Goal: Transaction & Acquisition: Purchase product/service

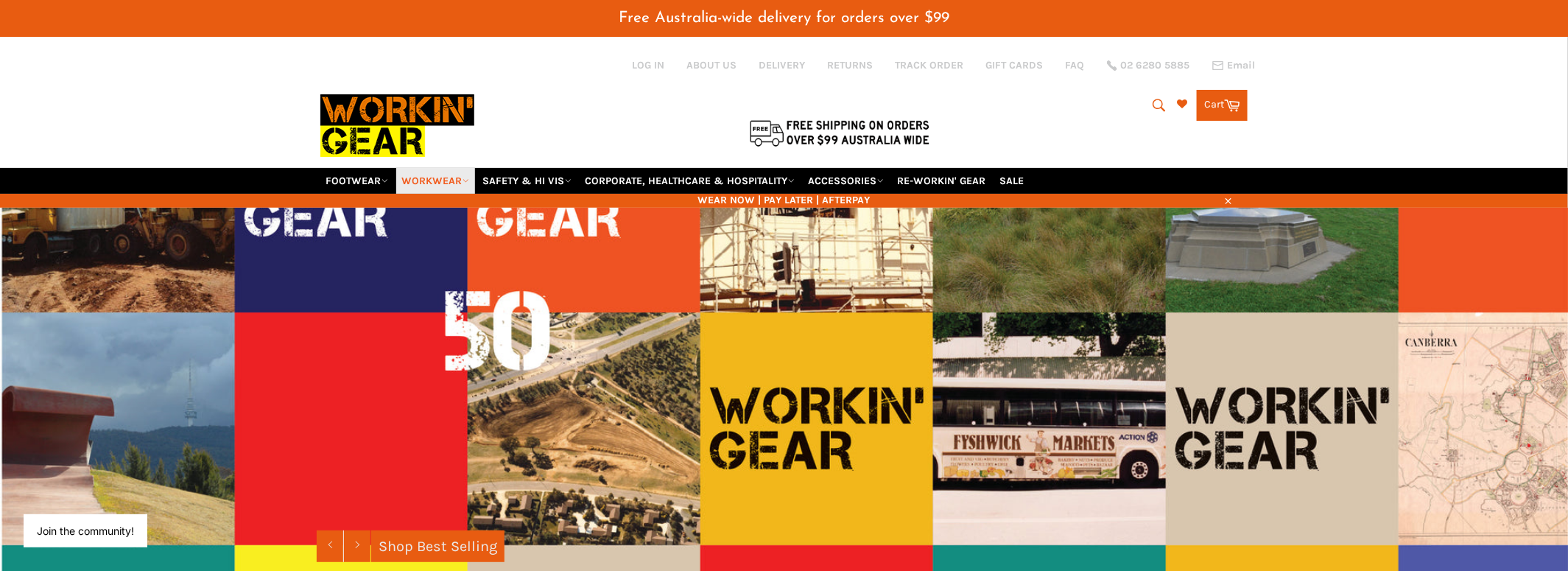
click at [440, 168] on link "WORKWEAR" at bounding box center [436, 181] width 79 height 26
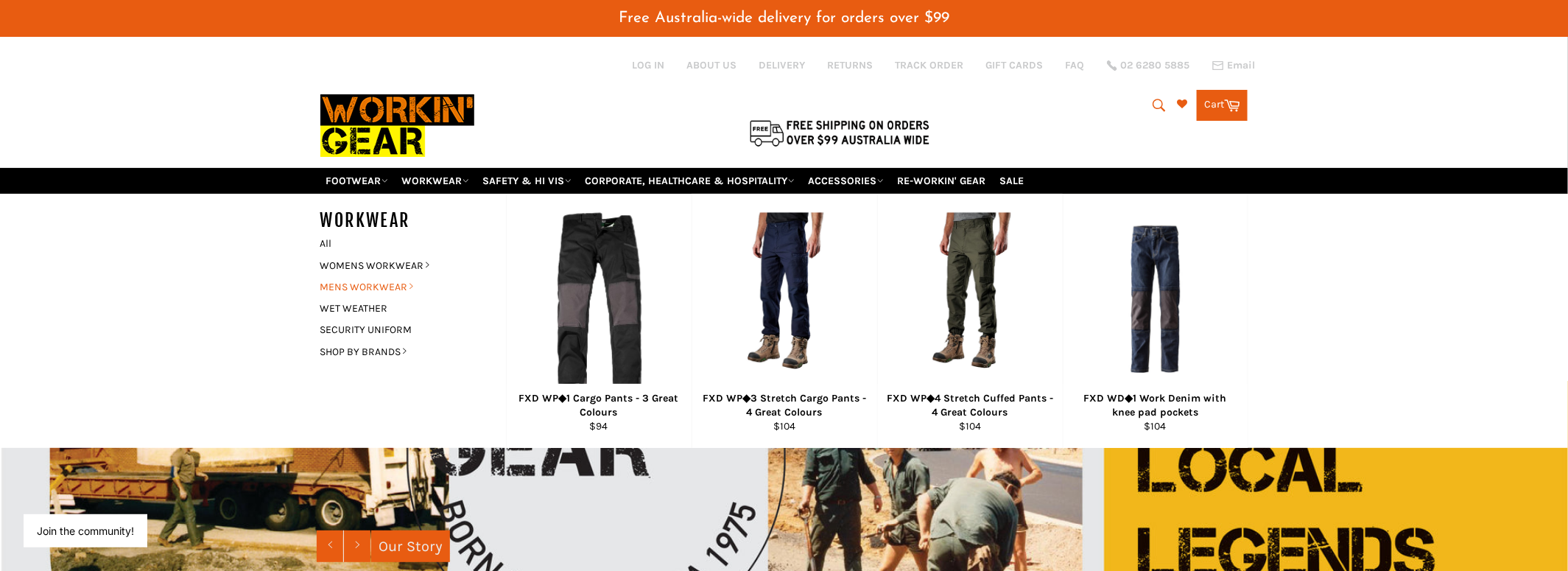
click at [400, 276] on link "MENS WORKWEAR" at bounding box center [402, 286] width 178 height 21
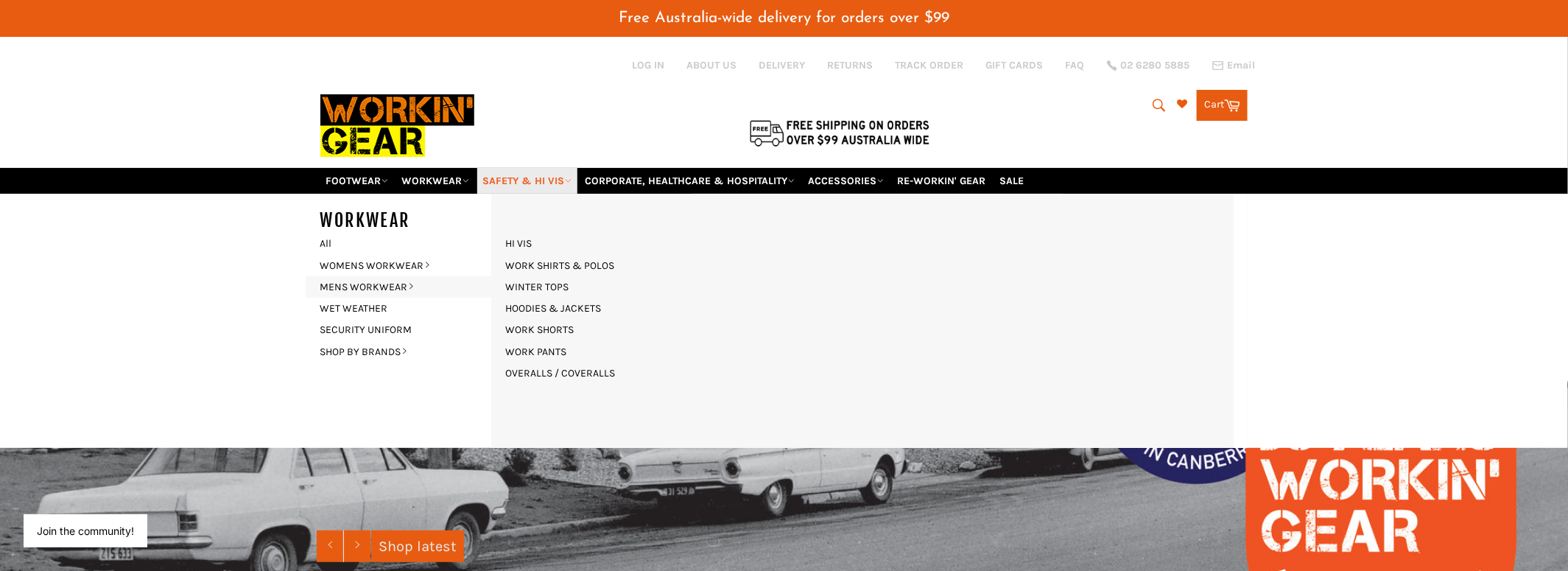
click at [509, 168] on link "SAFETY & HI VIS" at bounding box center [527, 181] width 101 height 26
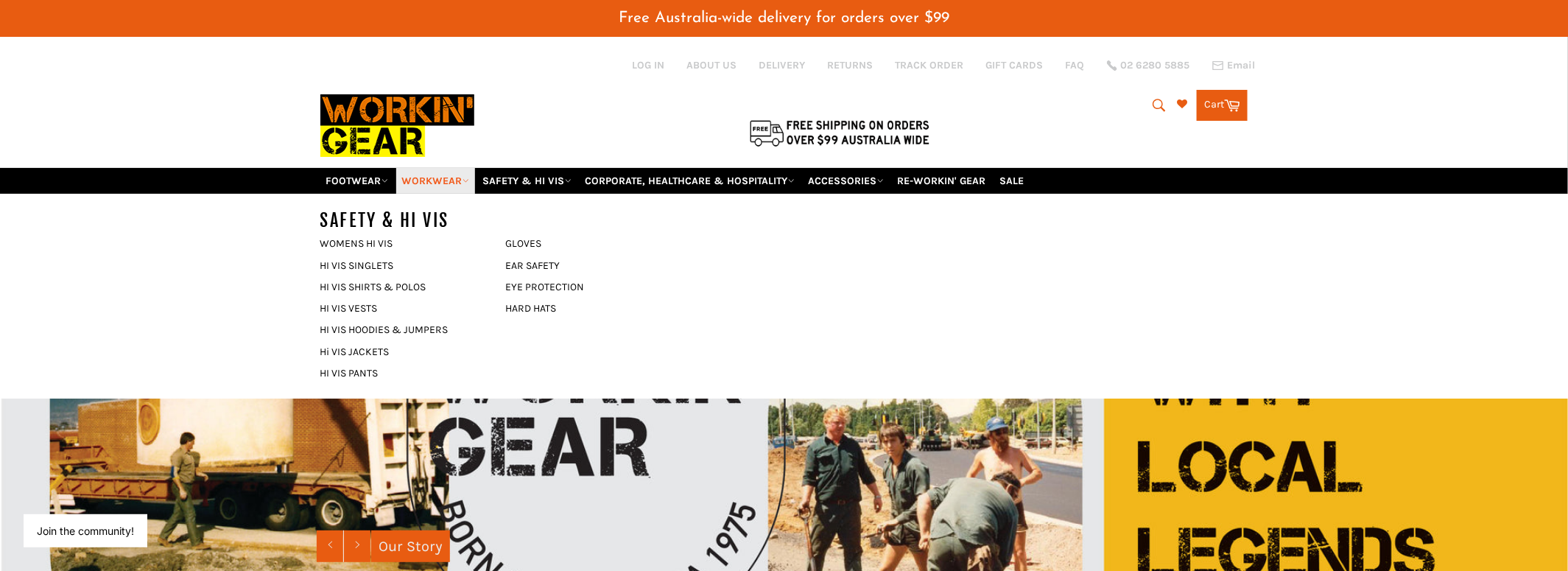
click at [450, 168] on link "WORKWEAR" at bounding box center [436, 181] width 79 height 26
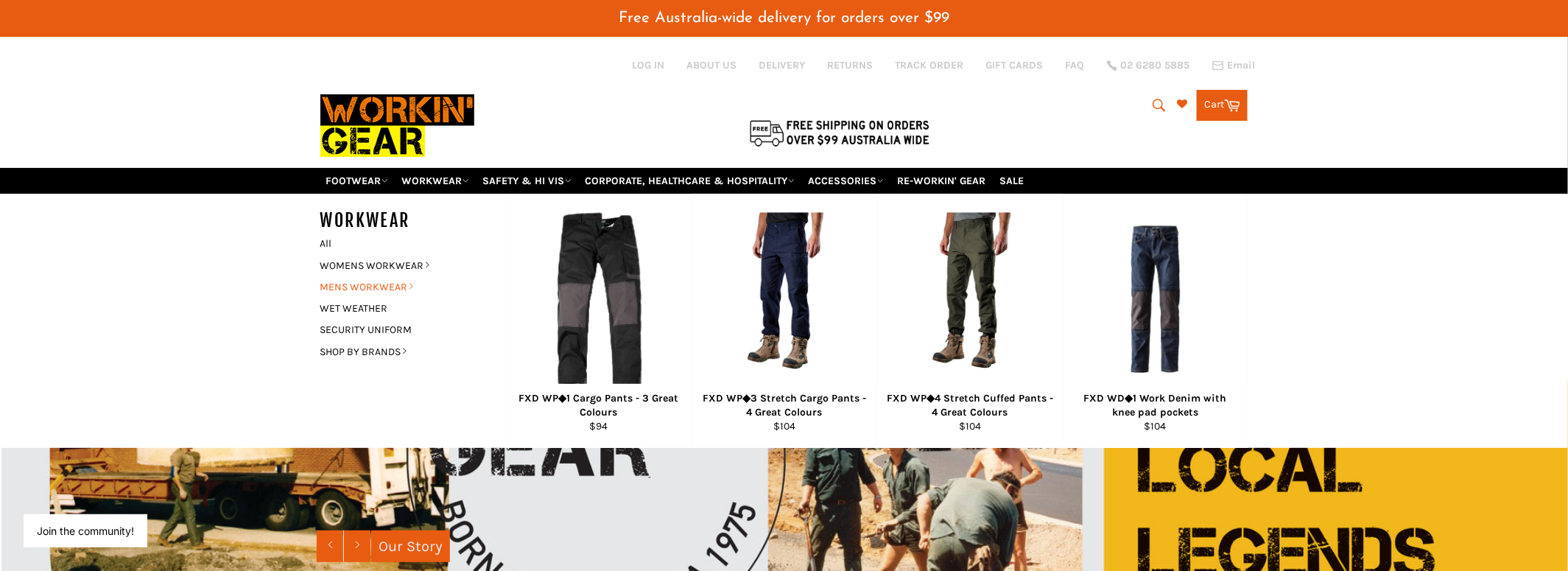
click at [375, 276] on link "MENS WORKWEAR" at bounding box center [402, 286] width 178 height 21
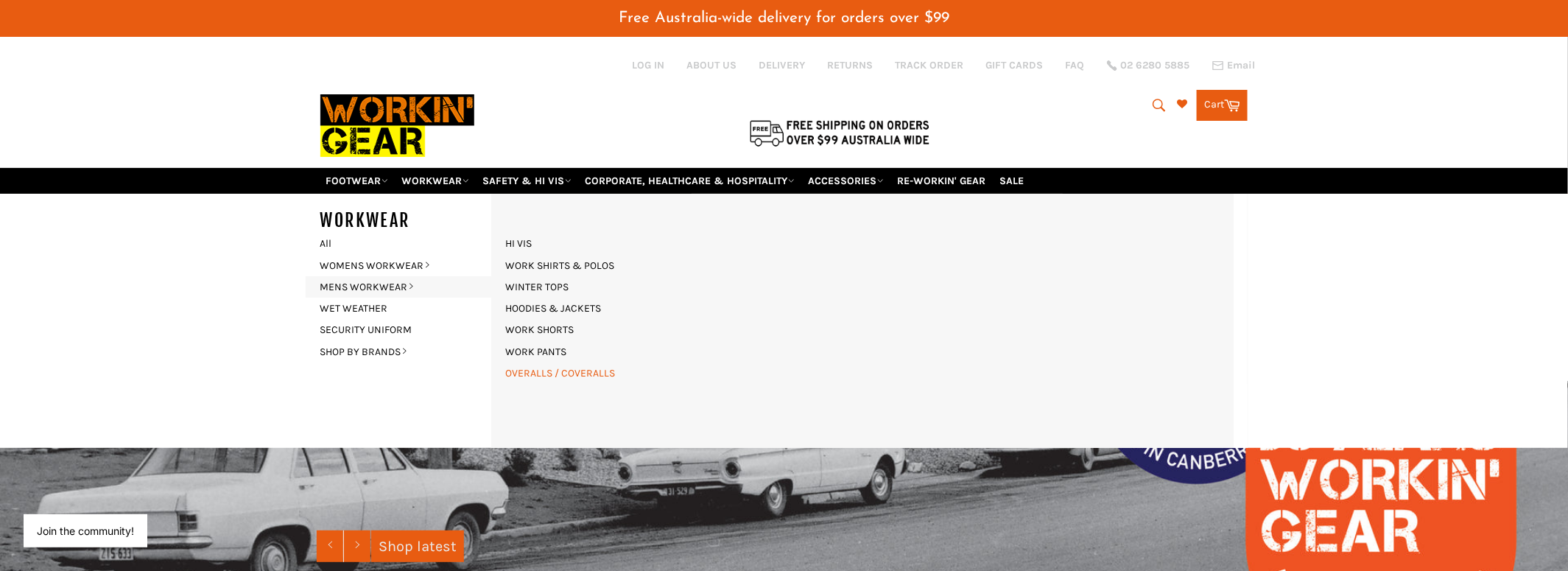
click at [550, 363] on link "OVERALLS / COVERALLS" at bounding box center [561, 373] width 124 height 21
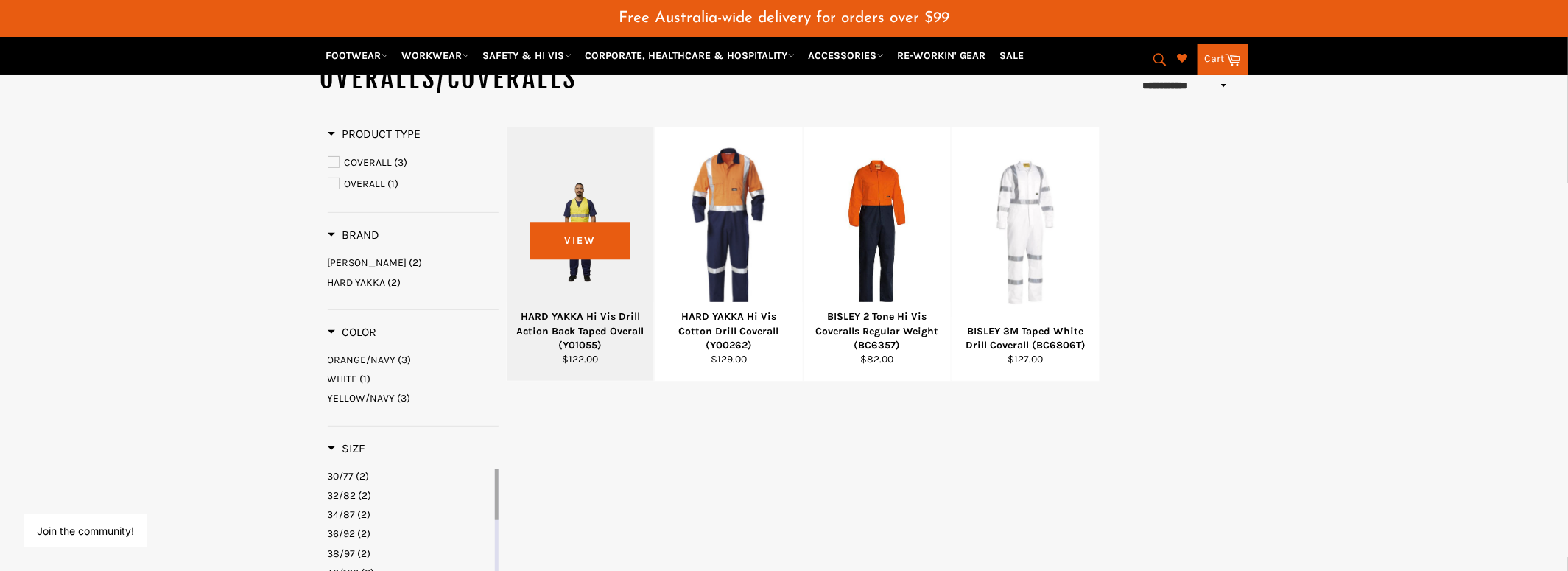
scroll to position [147, 0]
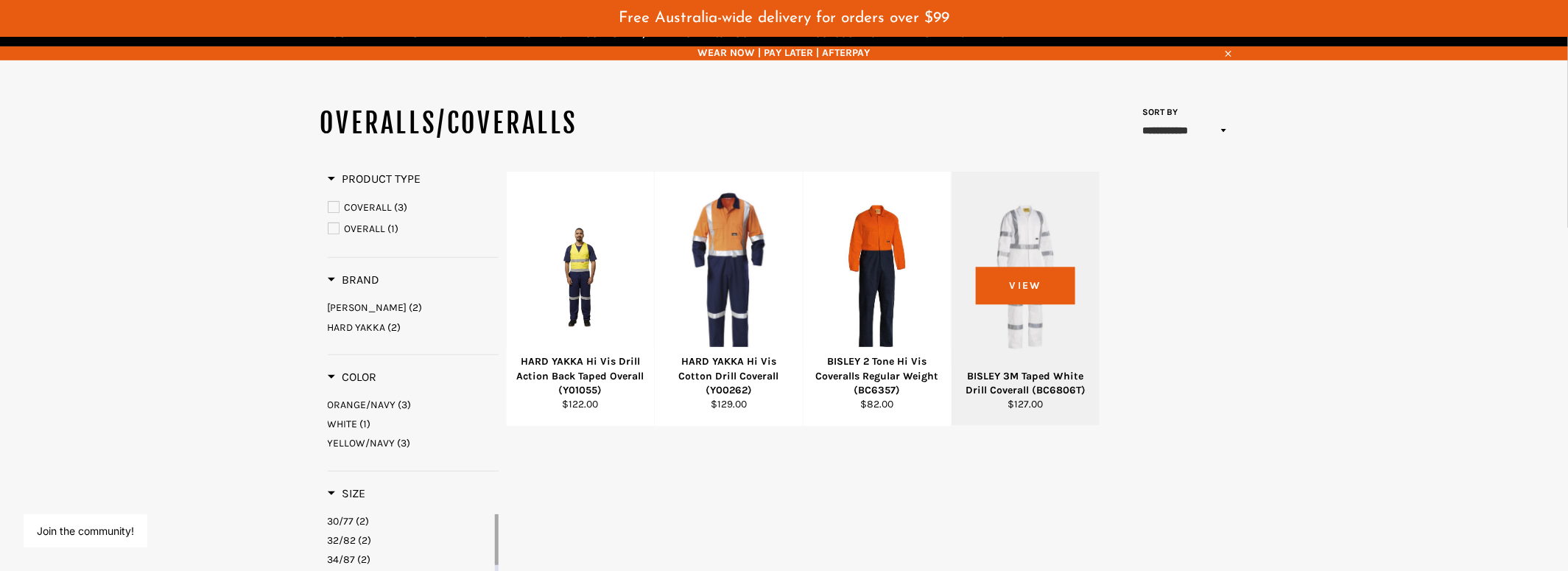
click at [1028, 262] on div at bounding box center [1026, 276] width 111 height 173
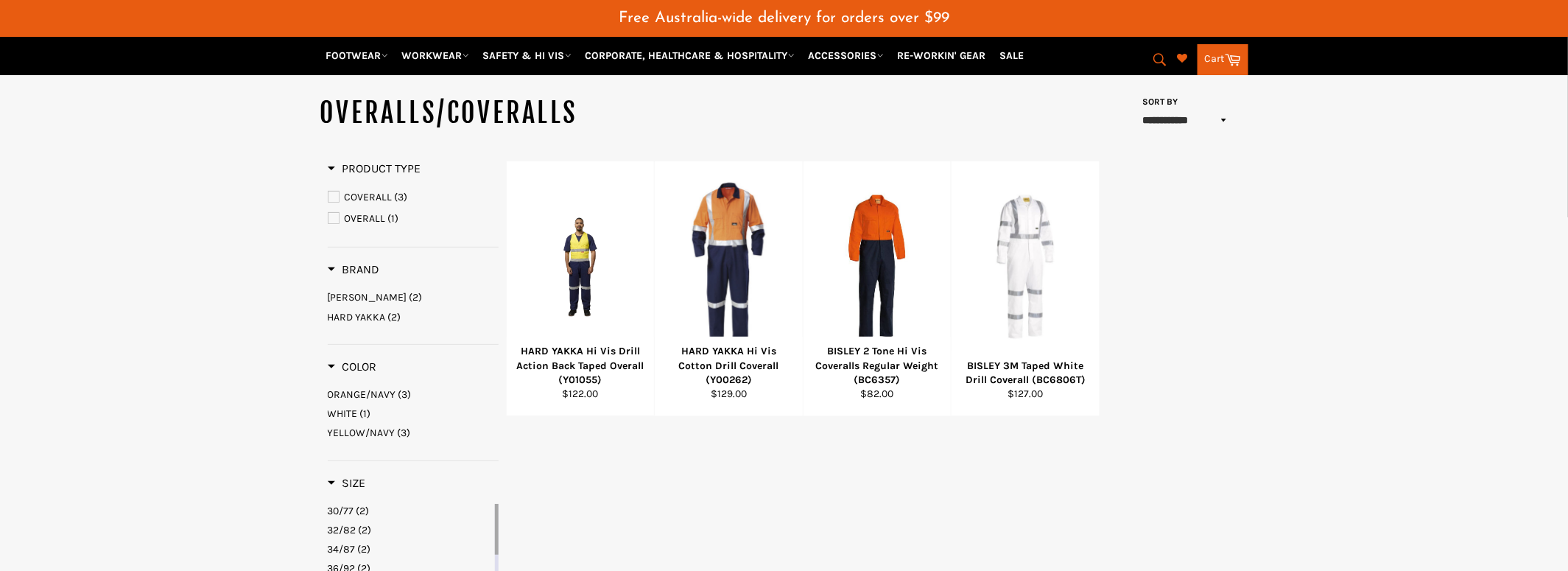
scroll to position [153, 0]
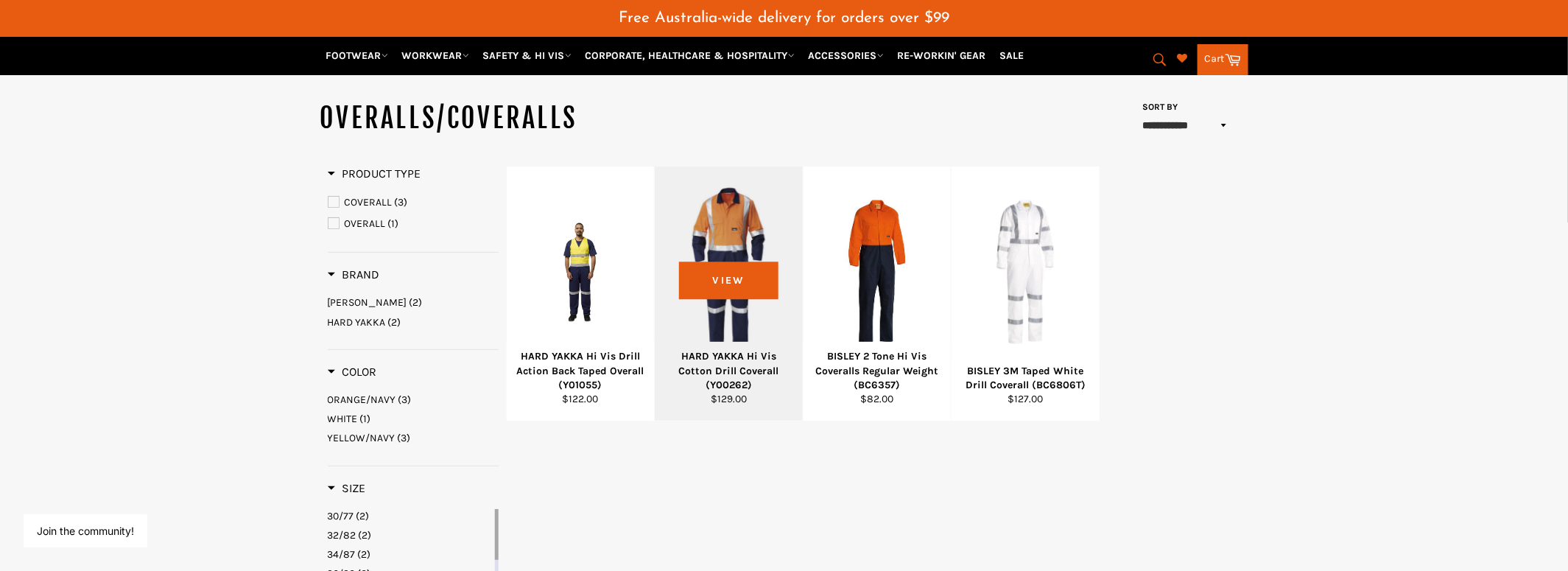
click at [719, 320] on div at bounding box center [729, 270] width 111 height 173
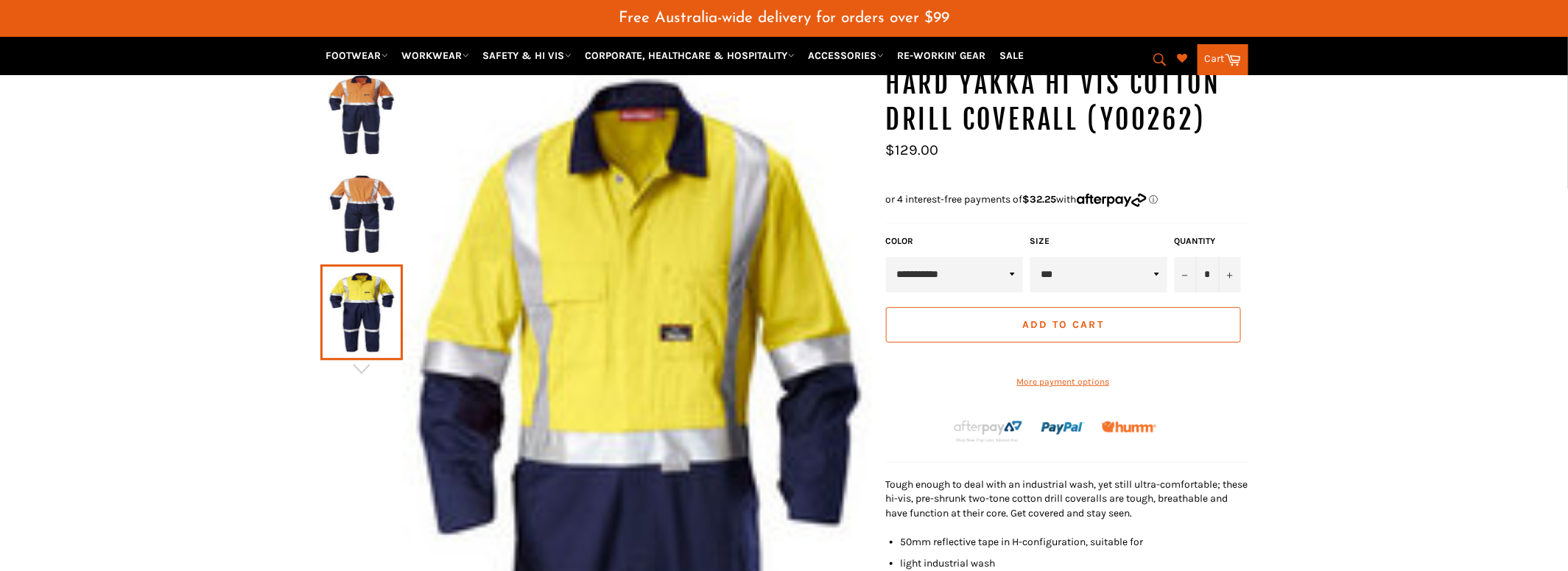
scroll to position [184, 0]
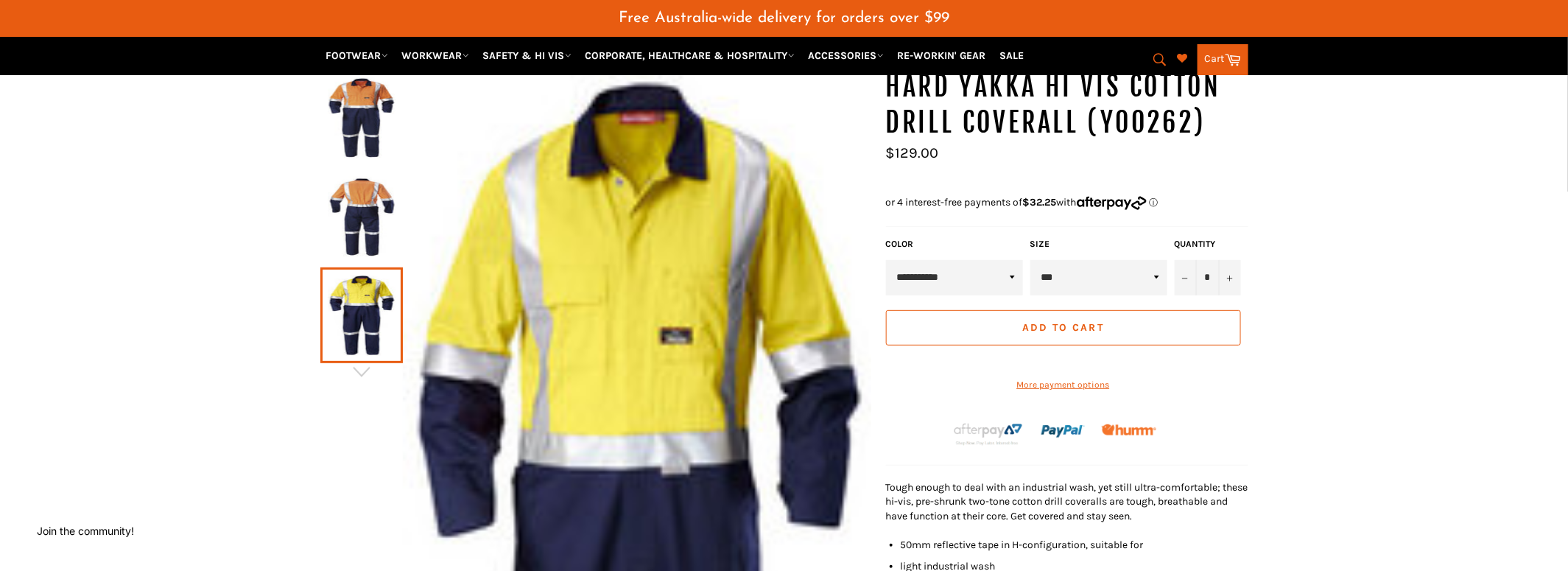
click at [1012, 260] on select "**********" at bounding box center [955, 278] width 137 height 36
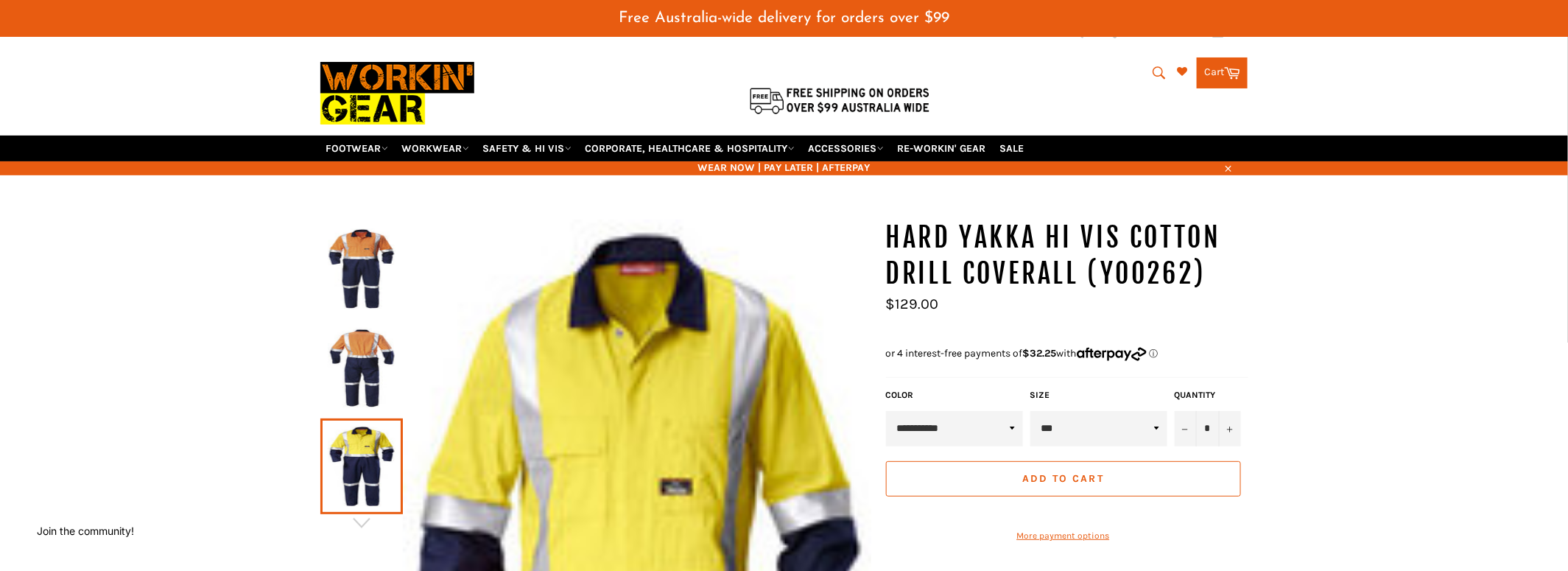
scroll to position [0, 0]
